Goal: Task Accomplishment & Management: Complete application form

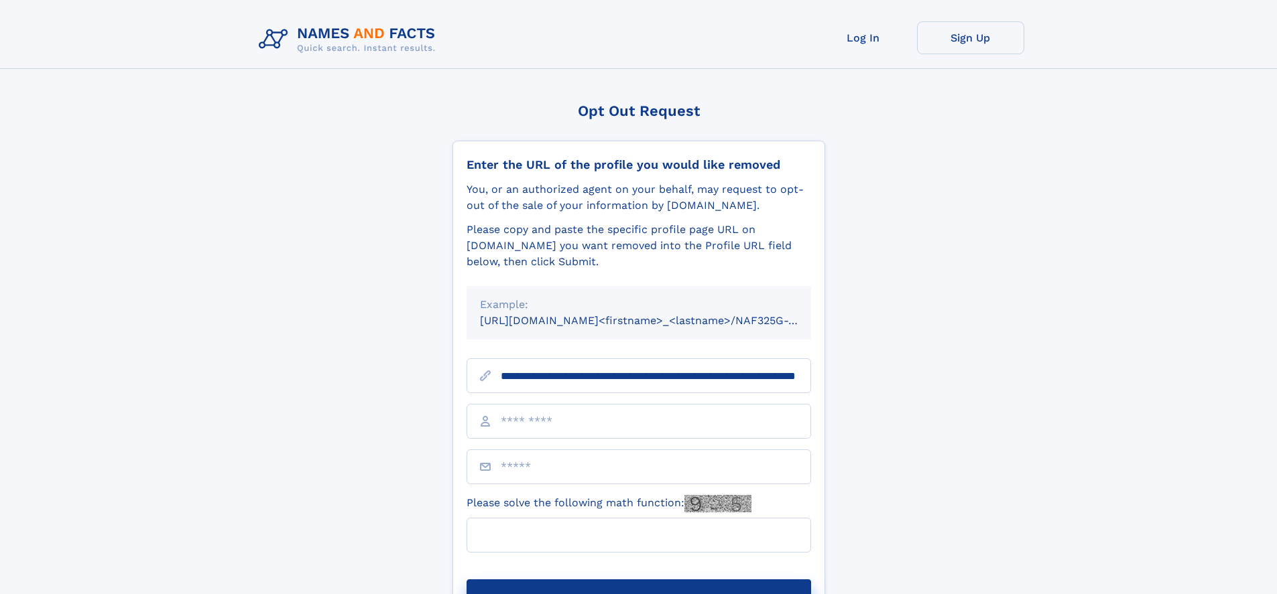
scroll to position [0, 129]
type input "**********"
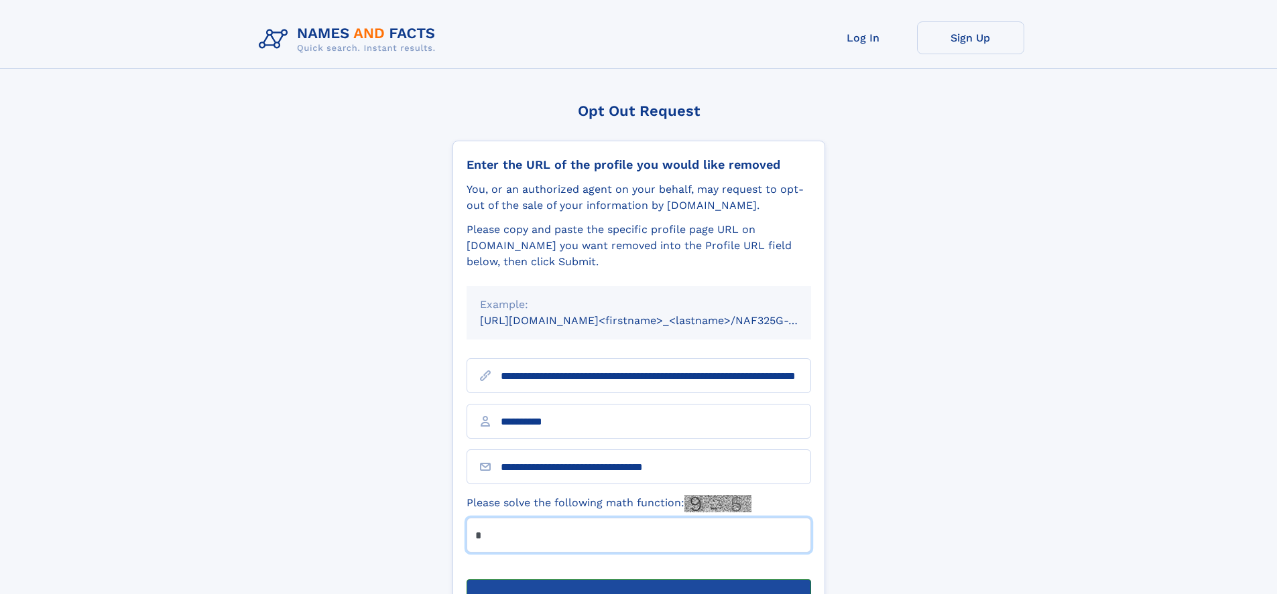
type input "*"
click at [638, 580] on button "Submit Opt Out Request" at bounding box center [638, 601] width 344 height 43
